Goal: Book appointment/travel/reservation

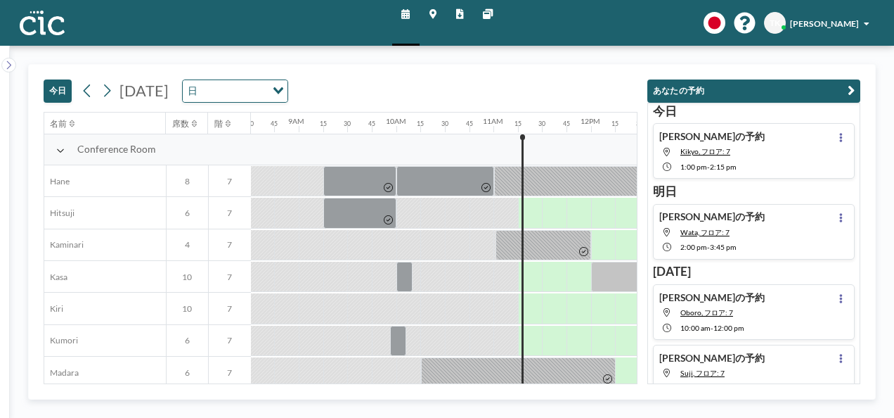
scroll to position [0, 845]
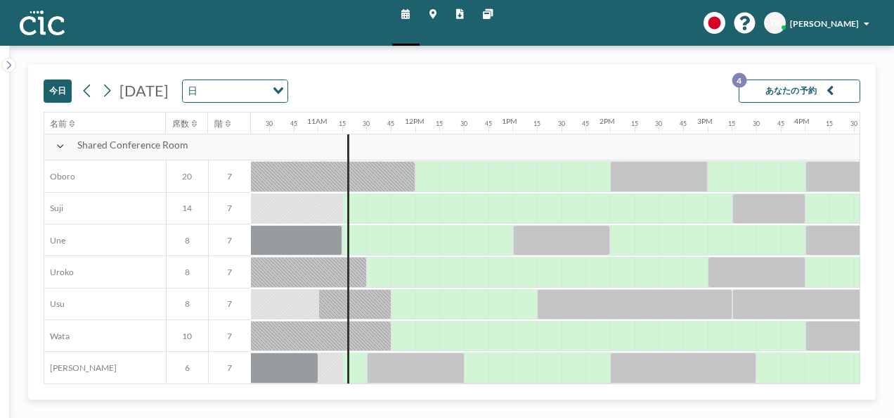
scroll to position [901, 1006]
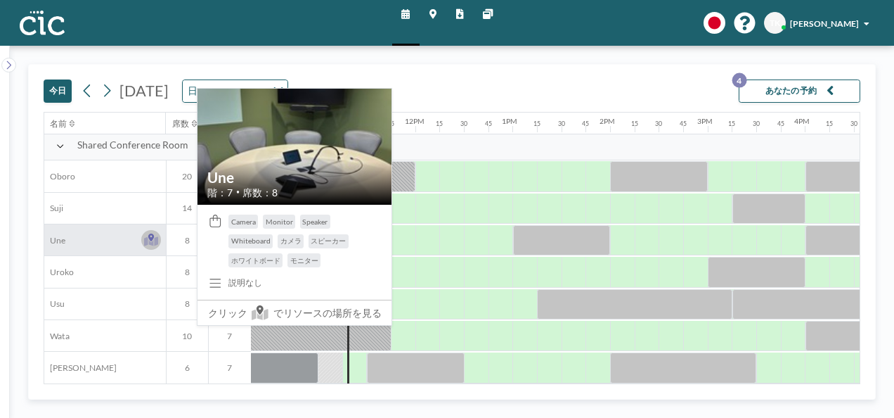
click at [152, 233] on icon at bounding box center [151, 237] width 6 height 8
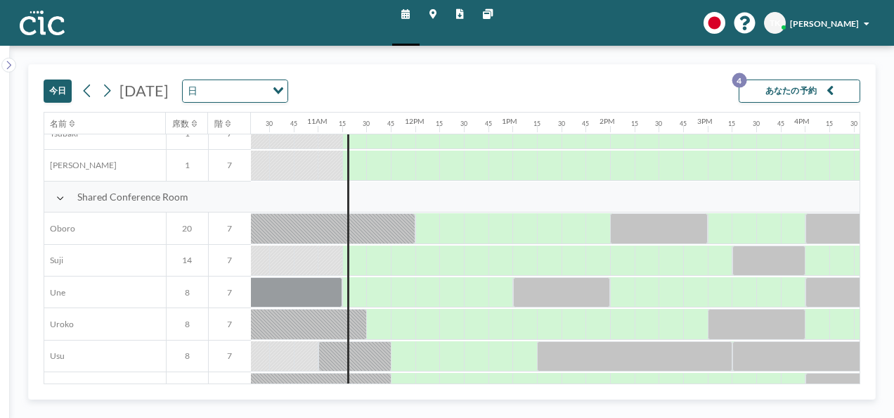
scroll to position [901, 1006]
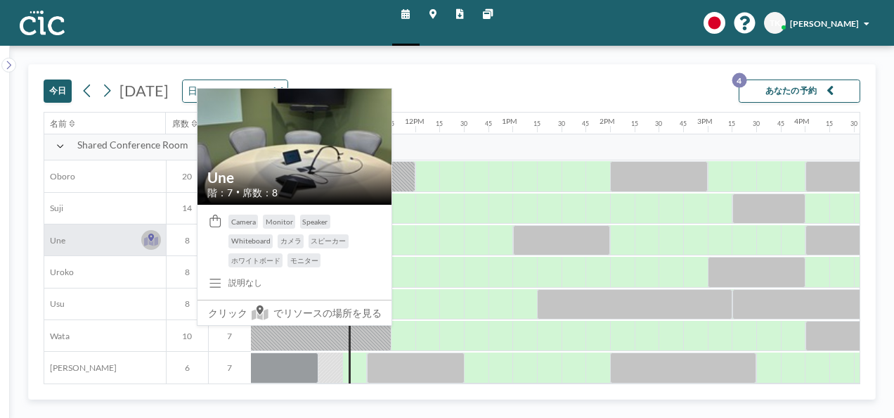
click at [146, 233] on icon at bounding box center [150, 239] width 13 height 12
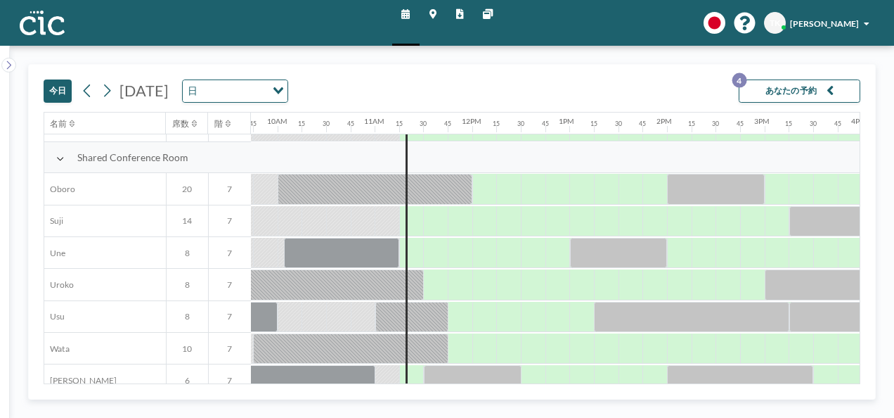
scroll to position [901, 949]
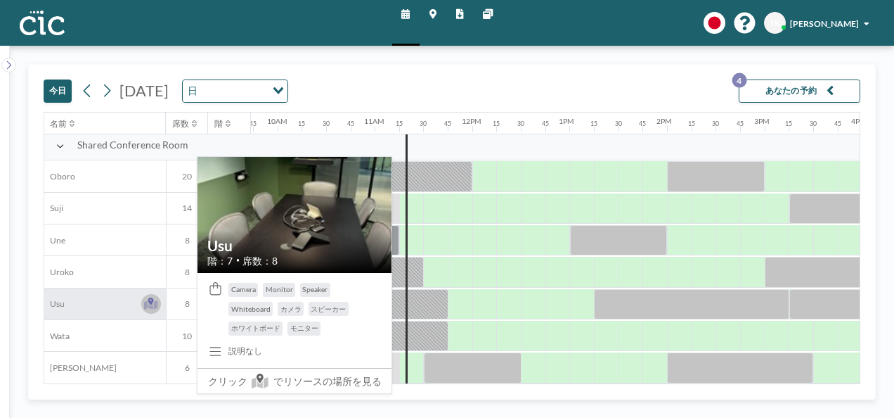
click at [147, 300] on icon at bounding box center [150, 304] width 13 height 9
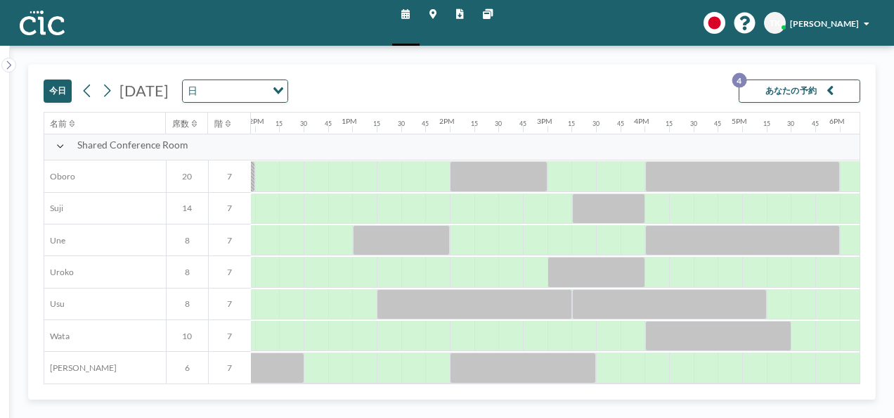
scroll to position [901, 1205]
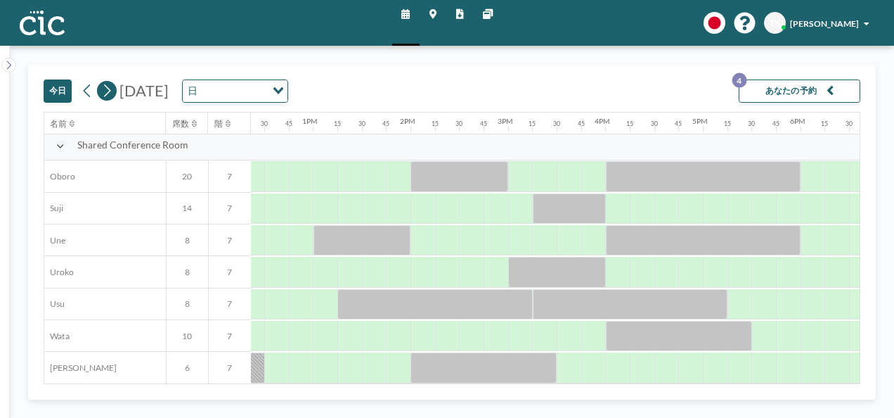
click at [107, 95] on icon at bounding box center [106, 91] width 11 height 18
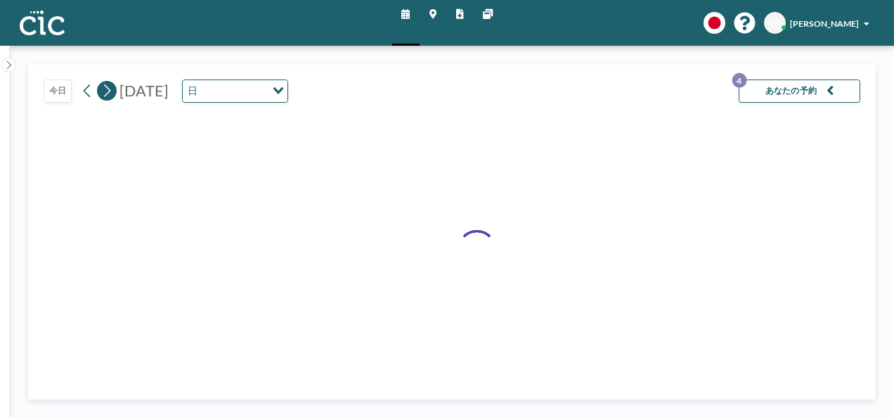
click at [108, 95] on icon at bounding box center [106, 91] width 11 height 18
click at [108, 94] on icon at bounding box center [106, 91] width 11 height 18
click at [108, 91] on icon at bounding box center [106, 91] width 11 height 18
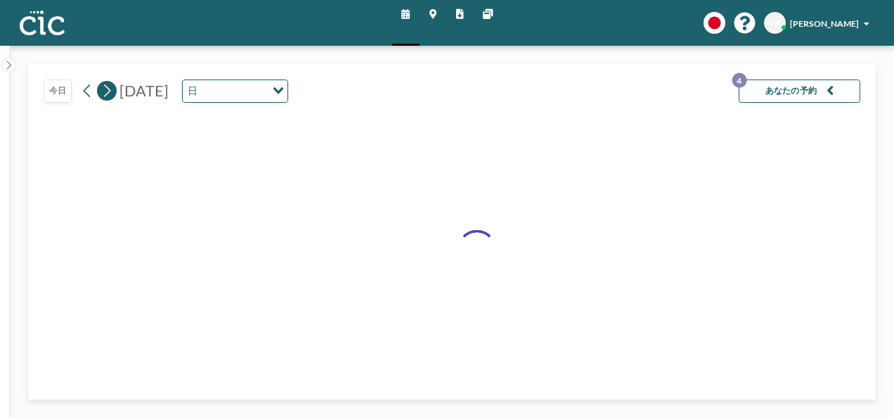
click at [108, 90] on icon at bounding box center [106, 91] width 11 height 18
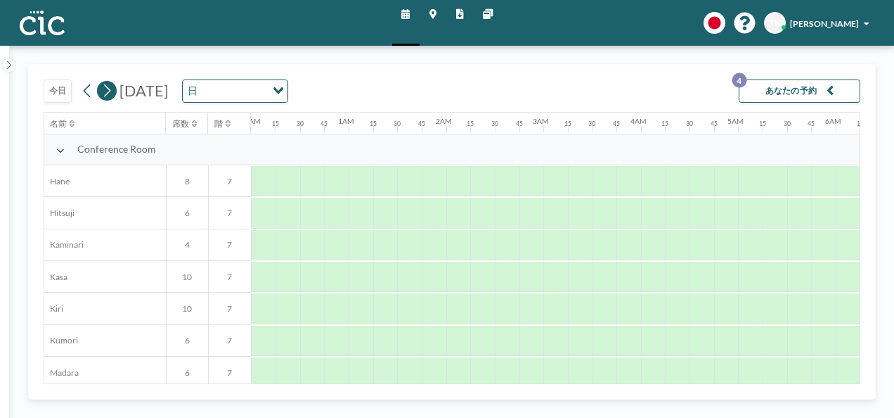
click at [108, 90] on icon at bounding box center [106, 91] width 11 height 18
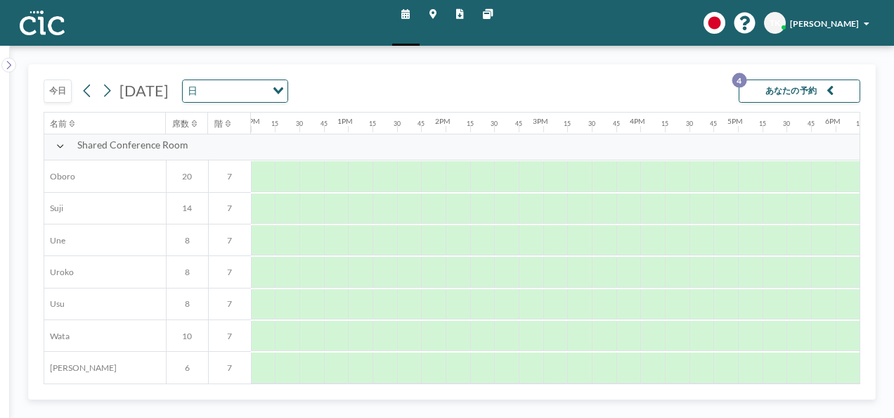
scroll to position [901, 1172]
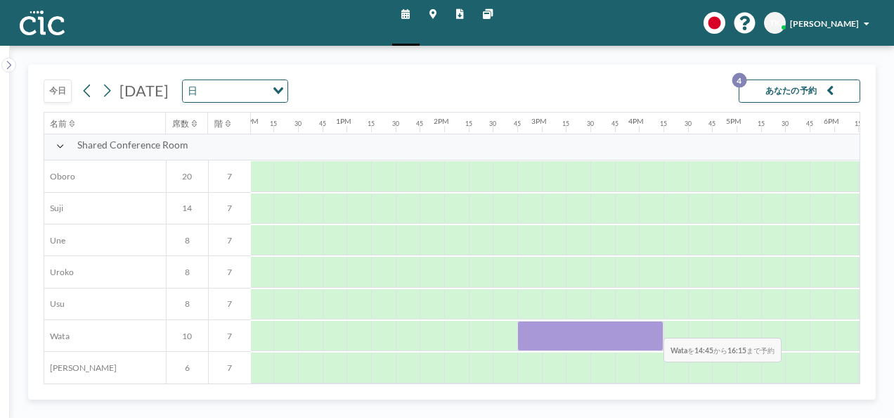
drag, startPoint x: 531, startPoint y: 314, endPoint x: 653, endPoint y: 326, distance: 123.0
click at [653, 326] on div at bounding box center [591, 336] width 146 height 30
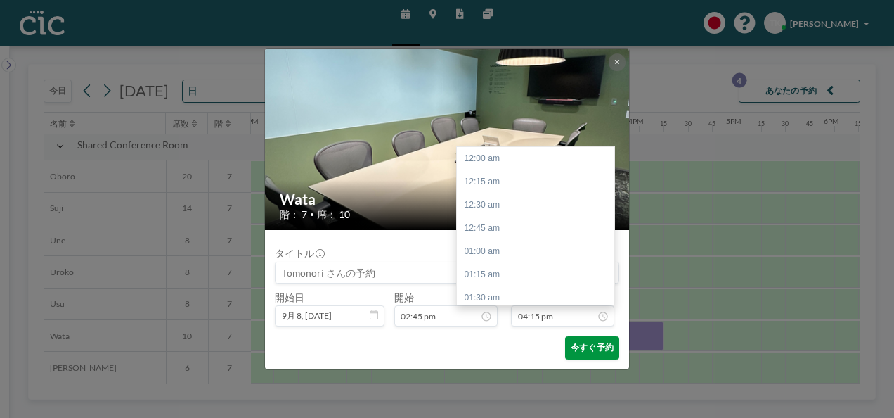
scroll to position [1508, 0]
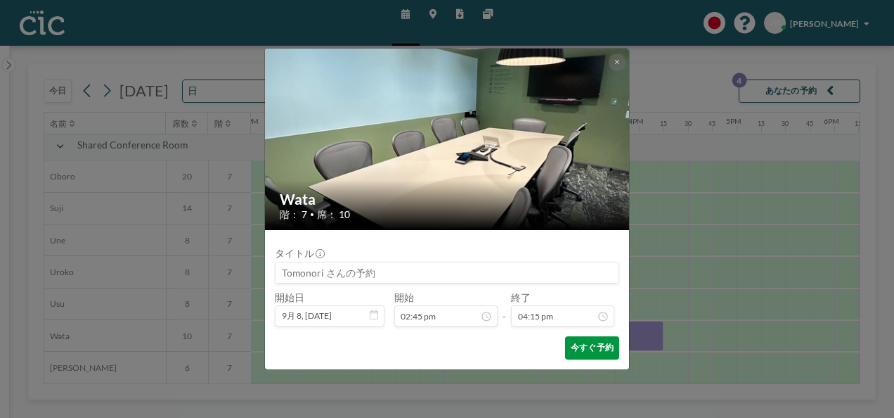
click at [594, 347] on button "今すぐ予約" at bounding box center [592, 347] width 54 height 23
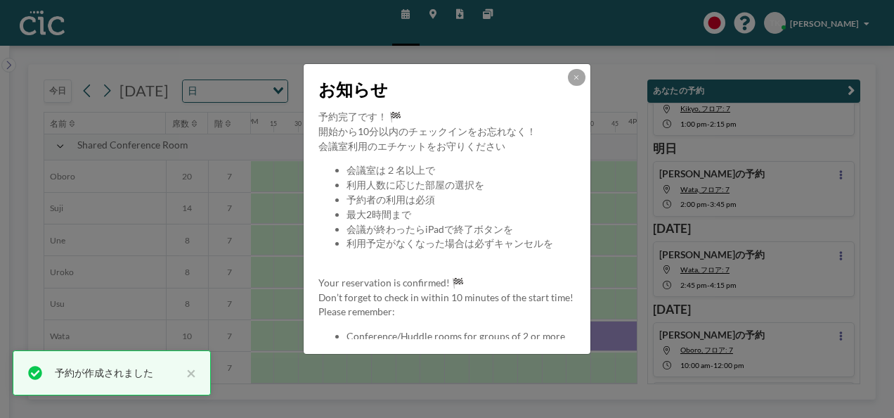
scroll to position [68, 0]
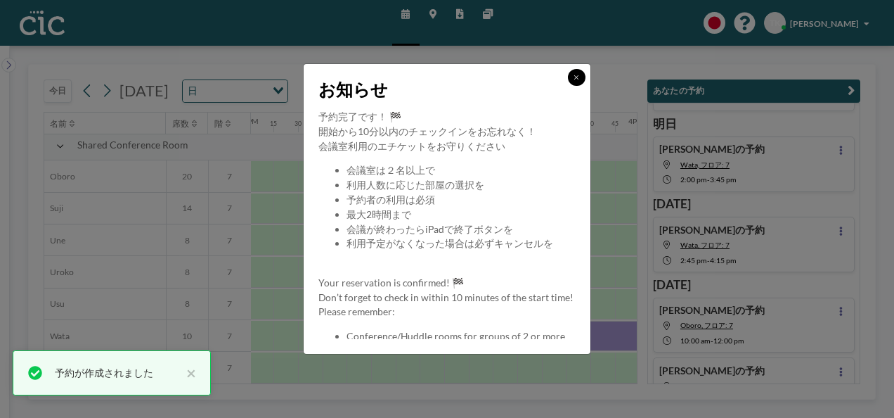
click at [582, 80] on button at bounding box center [576, 77] width 17 height 17
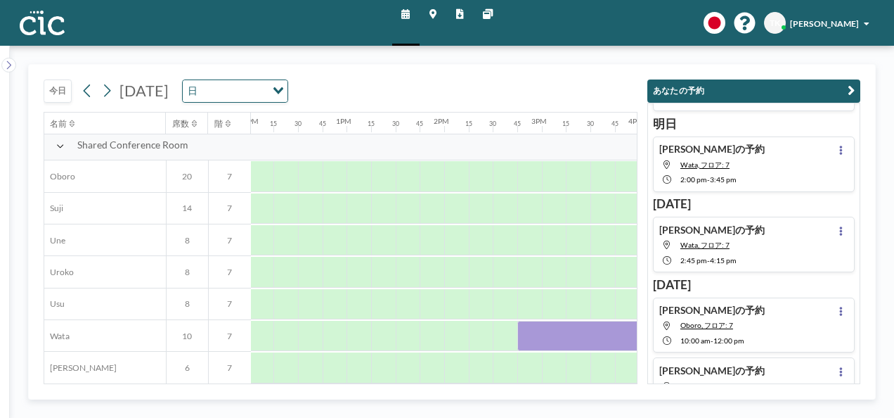
click at [759, 72] on div "あなたの予約 [DATE] [PERSON_NAME]の予約 Kikyo, フロア: 7 1:00 PM - 2:15 PM [DATE][PERSON_NA…" at bounding box center [749, 224] width 223 height 319
click at [530, 84] on div "[DATE] [DATE] 日 Loading..." at bounding box center [341, 89] width 594 height 48
click at [883, 335] on div "[DATE] [DATE] 日 Loading... 名前 席数 階 12AM 15 30 45 1AM 15 30 45 2AM 15 30 45 3AM …" at bounding box center [452, 232] width 885 height 372
click at [550, 89] on div "[DATE] [DATE] 日 Loading..." at bounding box center [341, 89] width 594 height 48
click at [601, 399] on div "[DATE] [DATE] 日 Loading... 名前 席数 階 12AM 15 30 45 1AM 15 30 45 2AM 15 30 45 3AM …" at bounding box center [452, 231] width 848 height 335
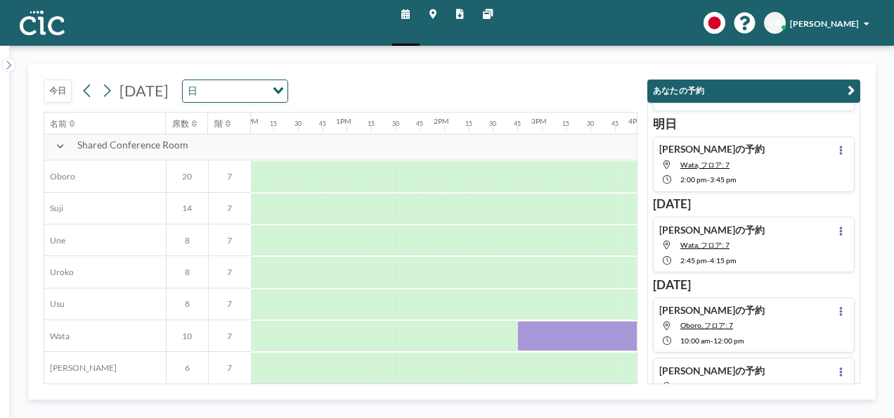
click at [854, 92] on icon "button" at bounding box center [851, 91] width 7 height 15
